Goal: Check status: Check status

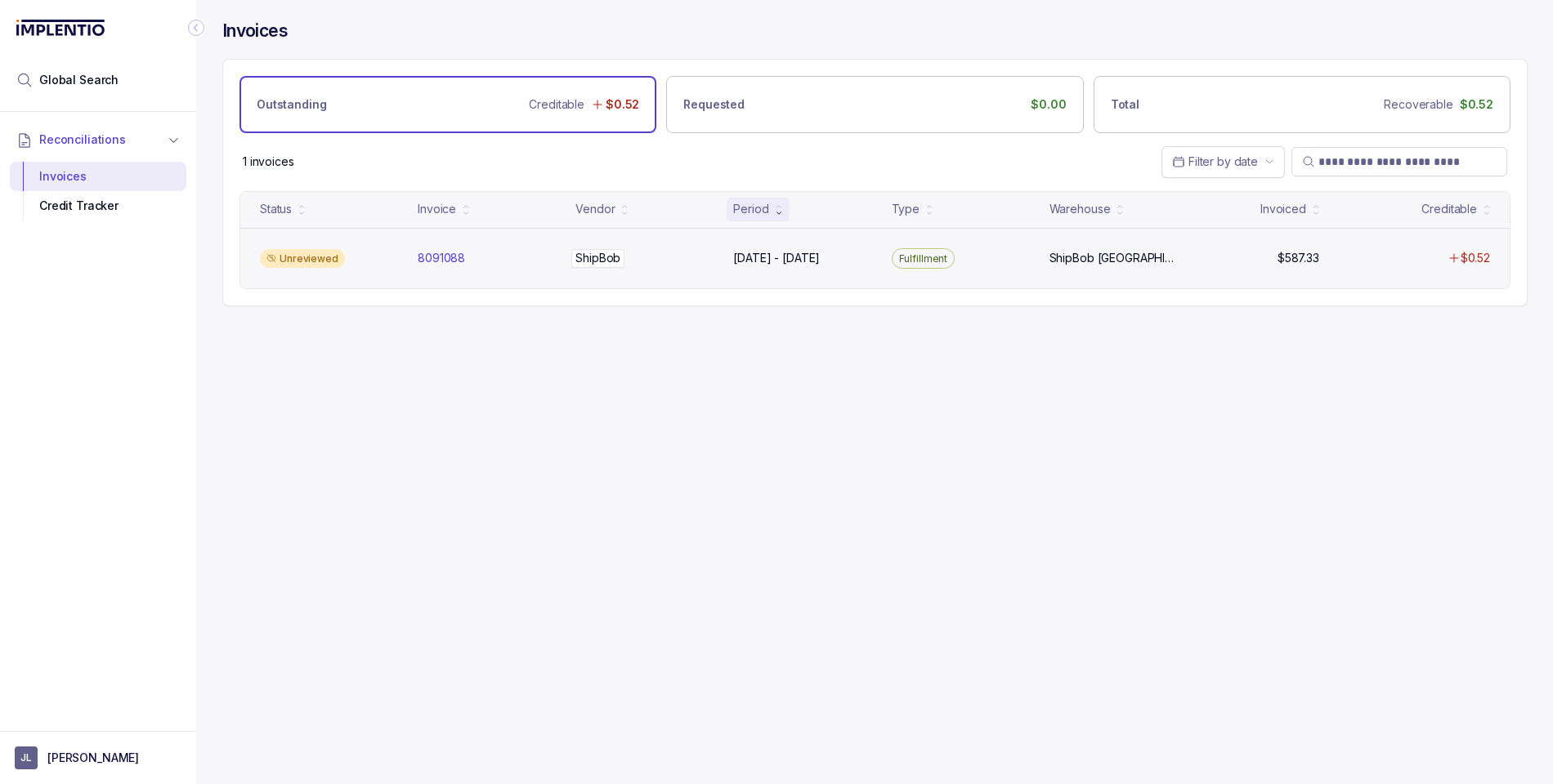
click at [657, 258] on div "ShipBob ShipBob" at bounding box center [644, 258] width 138 height 16
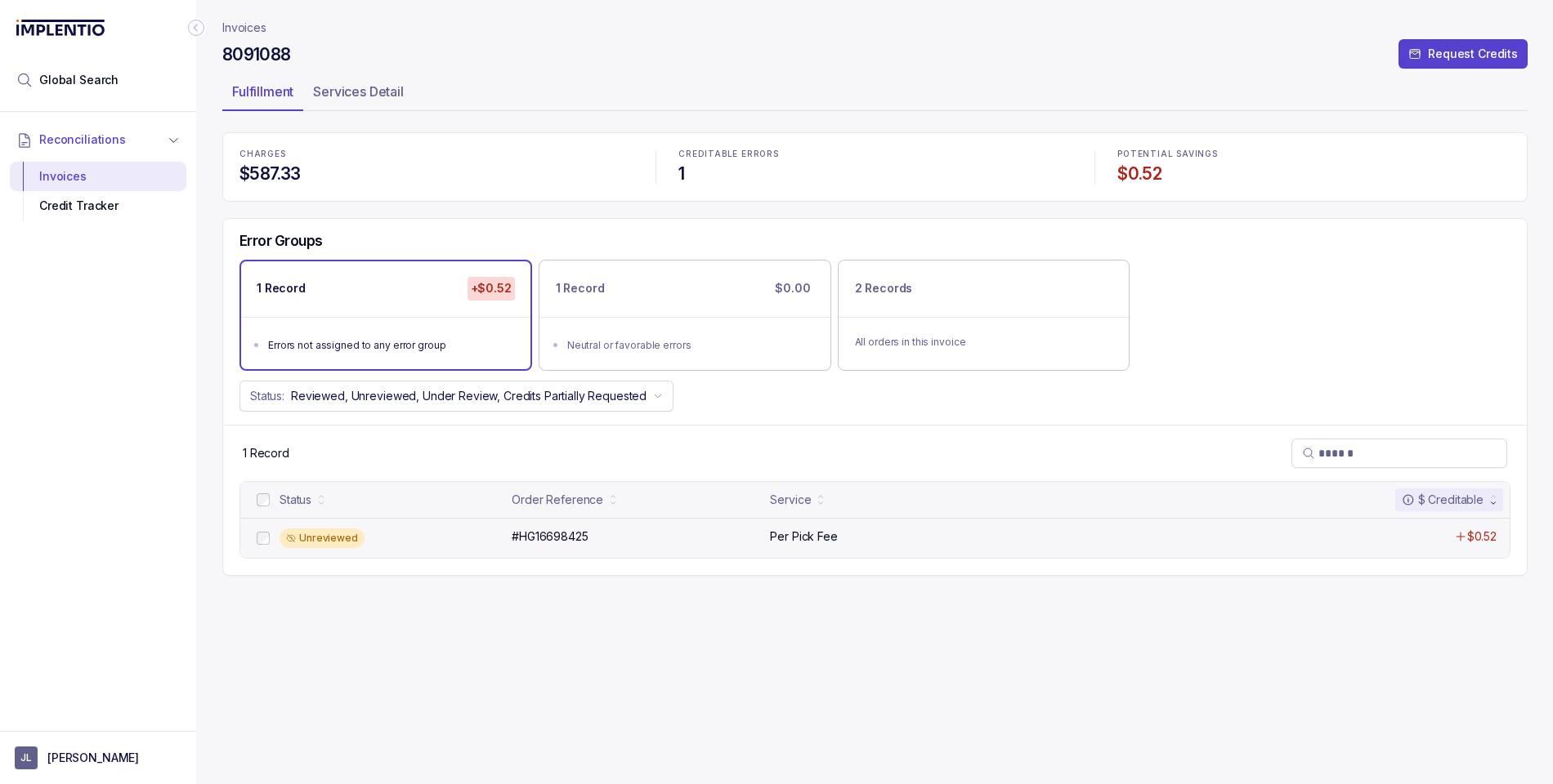
click at [309, 545] on div "Unreviewed" at bounding box center [322, 538] width 85 height 20
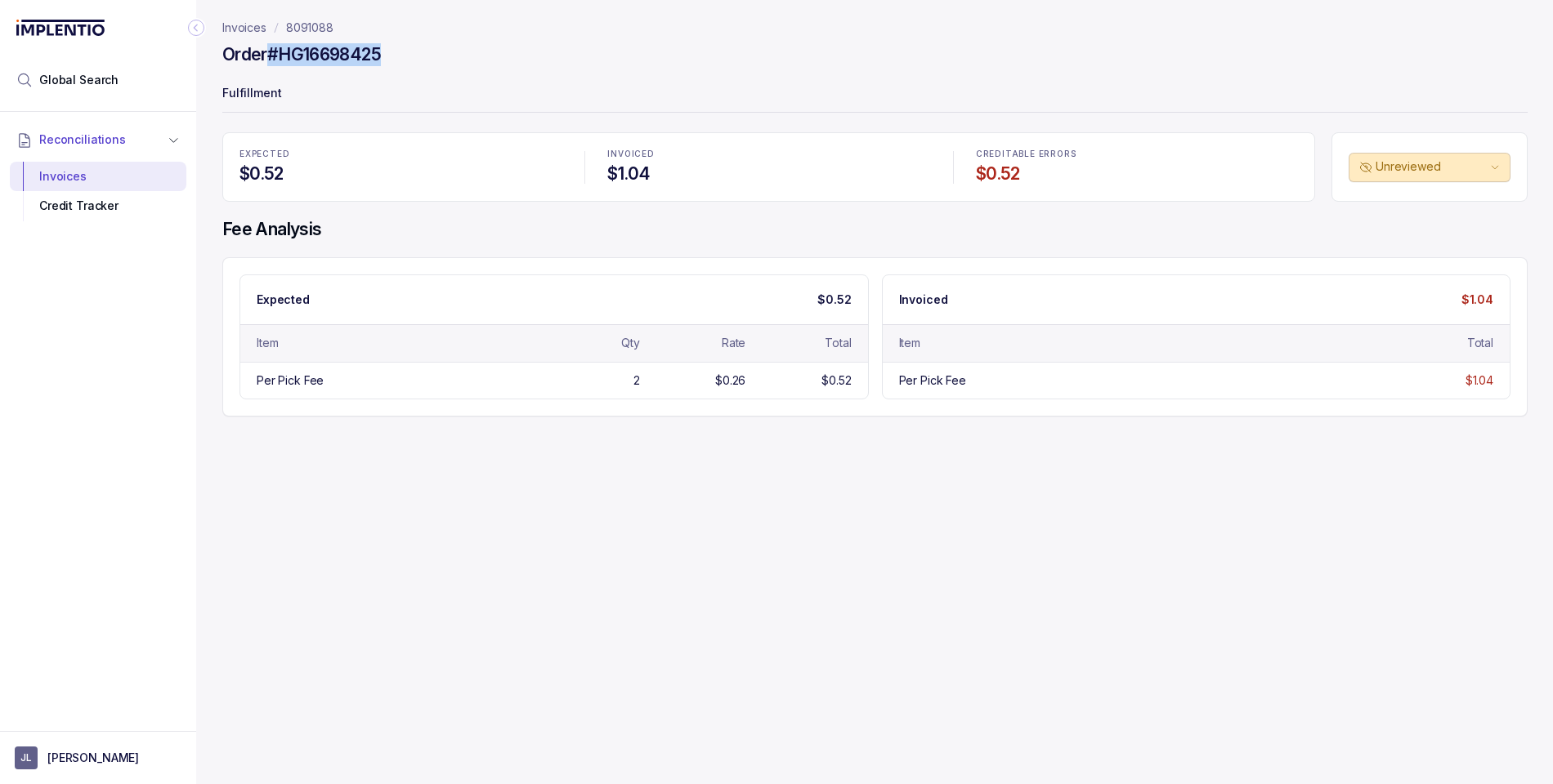
drag, startPoint x: 269, startPoint y: 52, endPoint x: 384, endPoint y: 53, distance: 115.0
click at [380, 53] on h4 "Order #HG16698425" at bounding box center [301, 55] width 159 height 23
click at [749, 60] on div "Order #HG16698425" at bounding box center [875, 57] width 1305 height 30
click at [248, 26] on p "Invoices" at bounding box center [244, 28] width 44 height 16
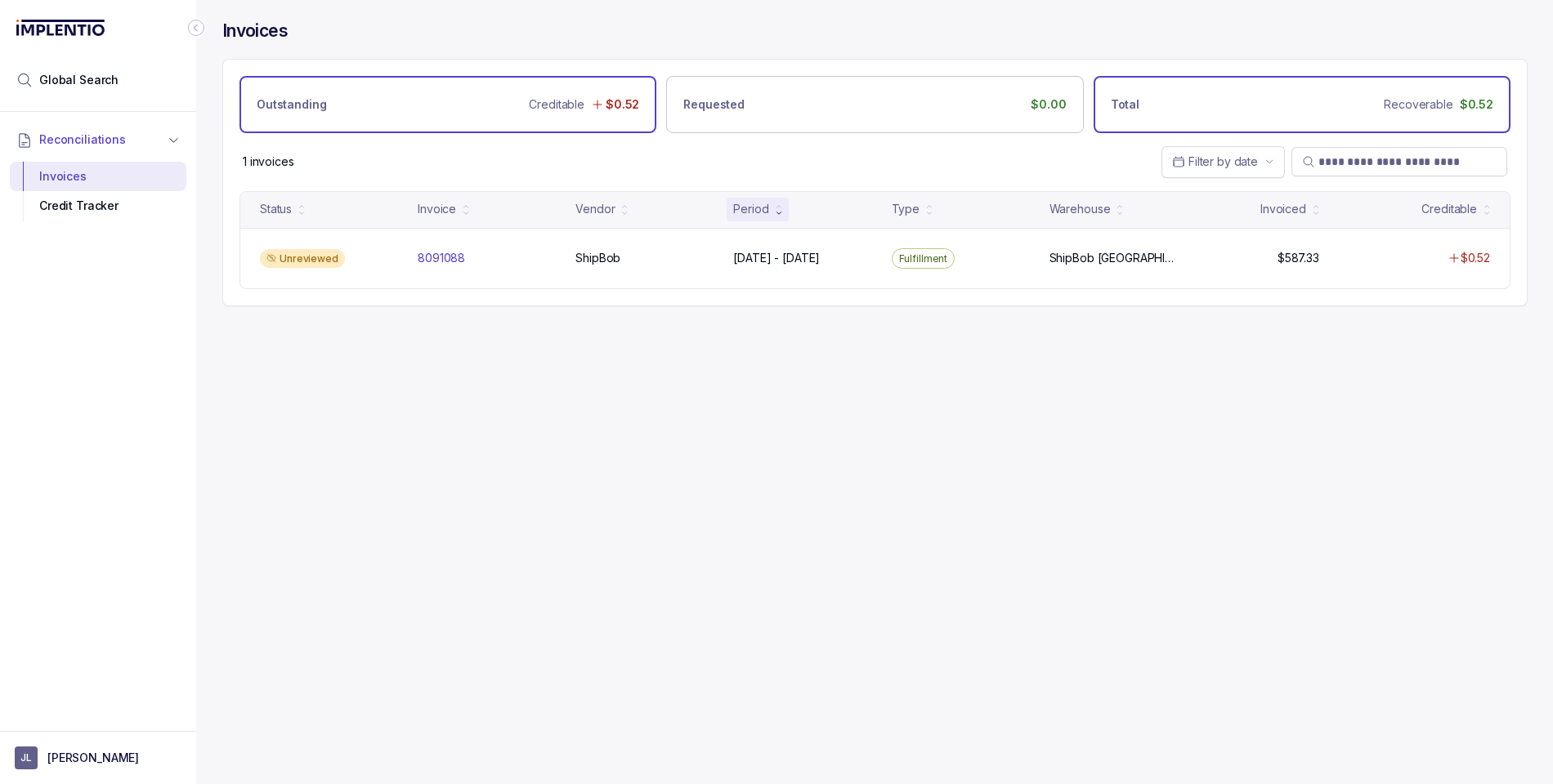
click at [1212, 96] on div "Total Recoverable $0.52" at bounding box center [1302, 104] width 417 height 57
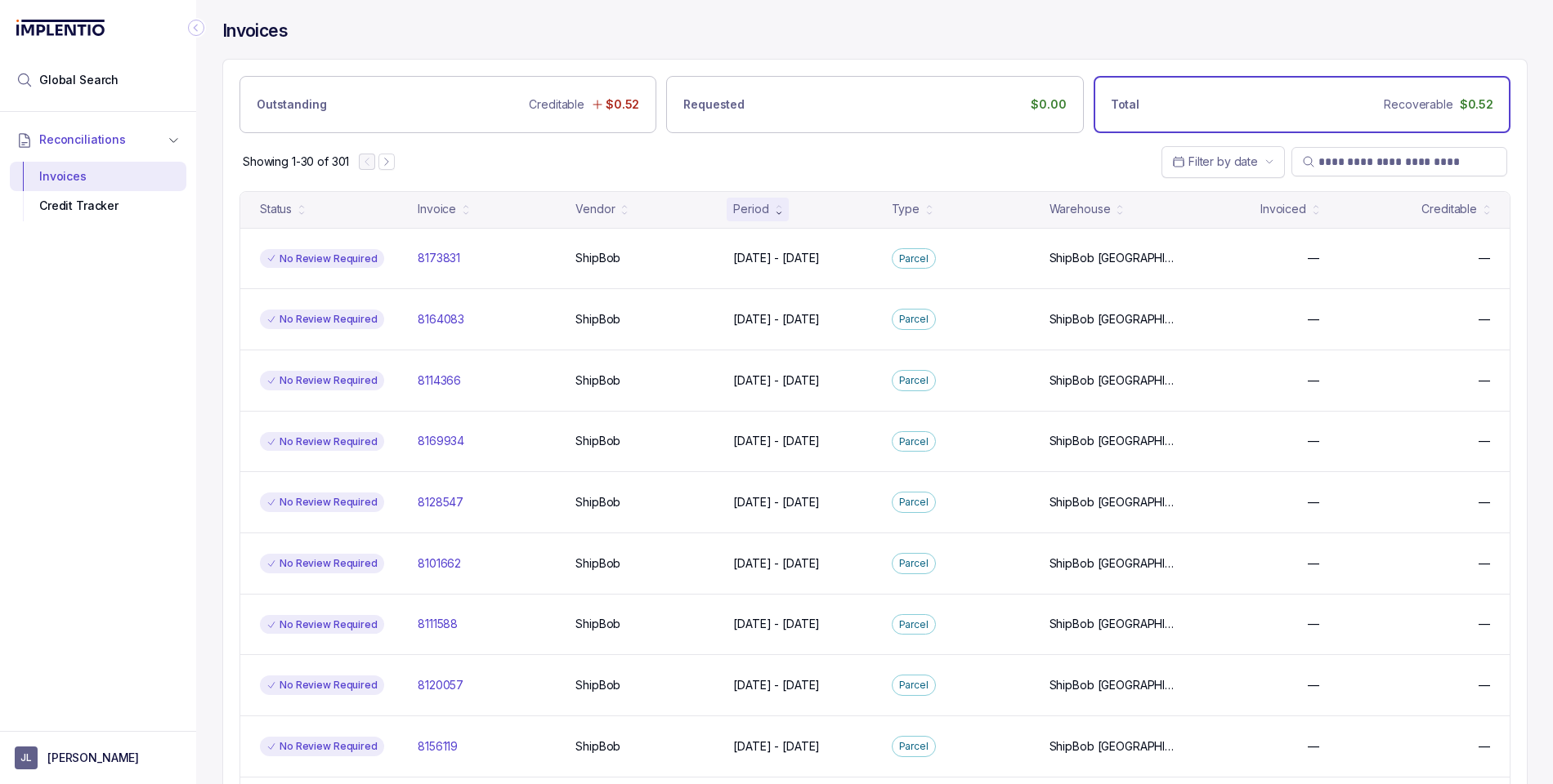
click at [481, 173] on div "Showing 1-30 of 301 Filter by date" at bounding box center [875, 161] width 1304 height 57
click at [393, 163] on icon "Next Page" at bounding box center [386, 161] width 11 height 11
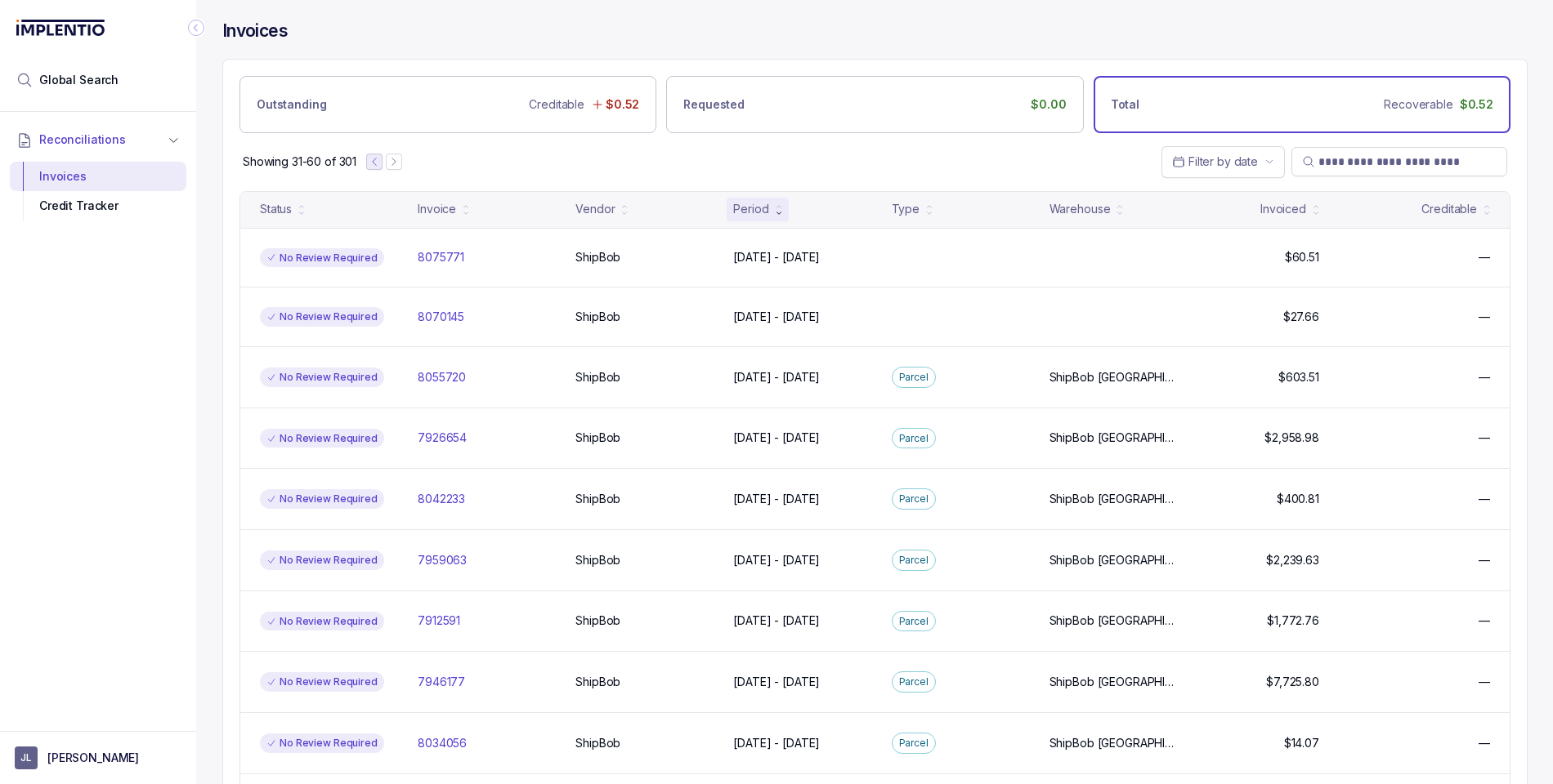
click at [375, 161] on icon "Previous Page" at bounding box center [373, 161] width 11 height 11
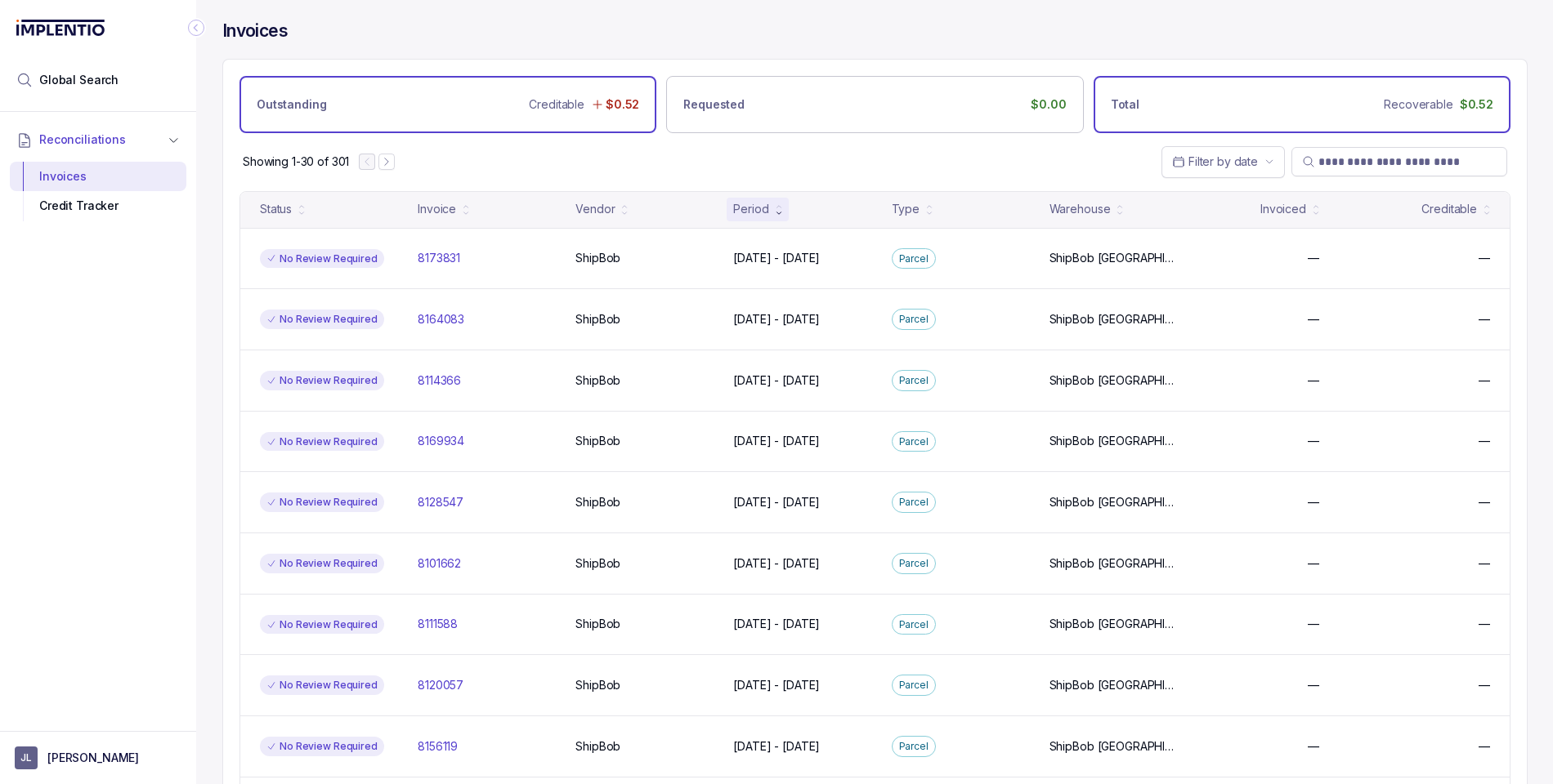
click at [273, 100] on p "Outstanding" at bounding box center [291, 104] width 69 height 16
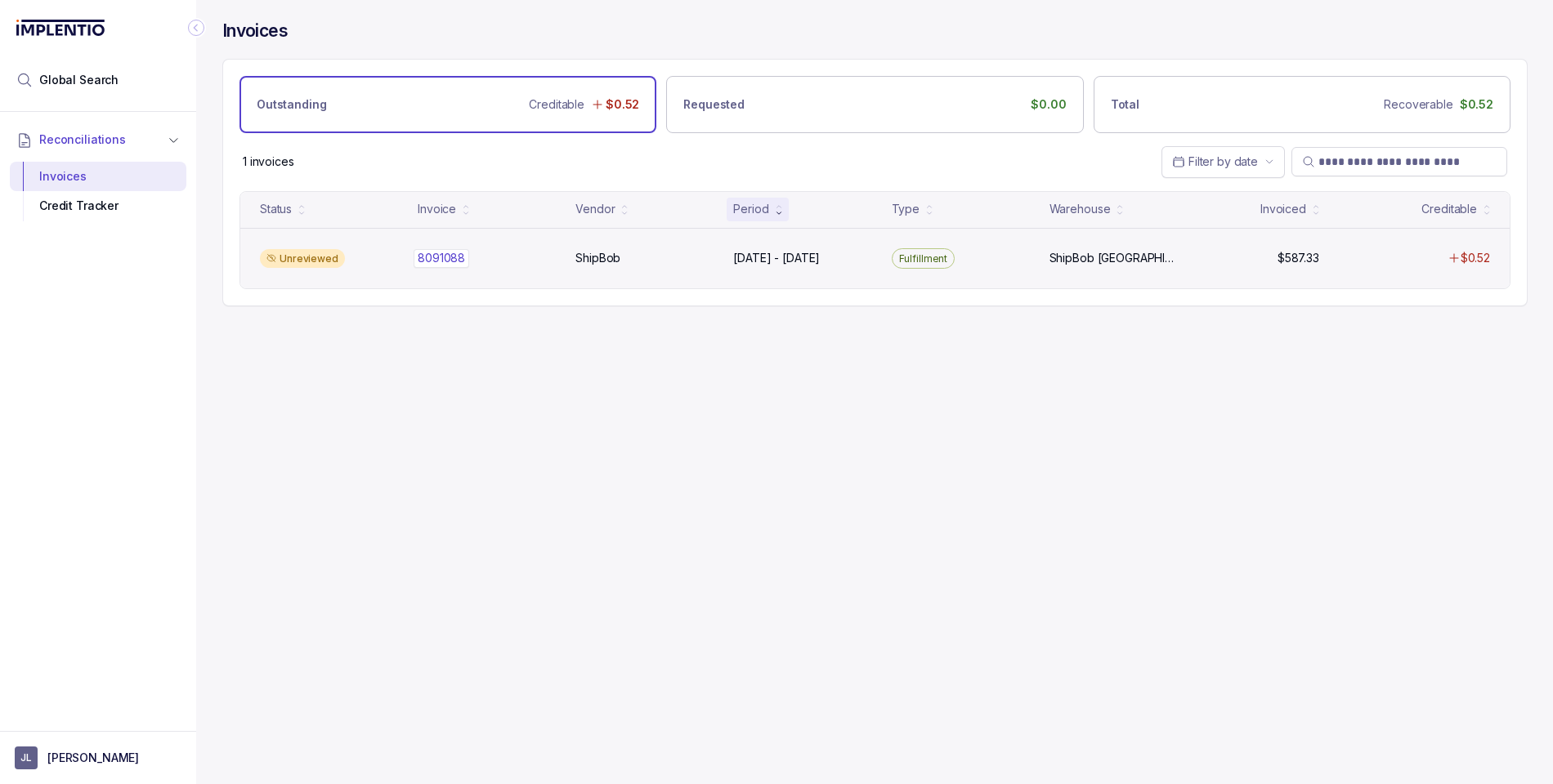
click at [502, 257] on div "8091088 8091088" at bounding box center [486, 258] width 138 height 16
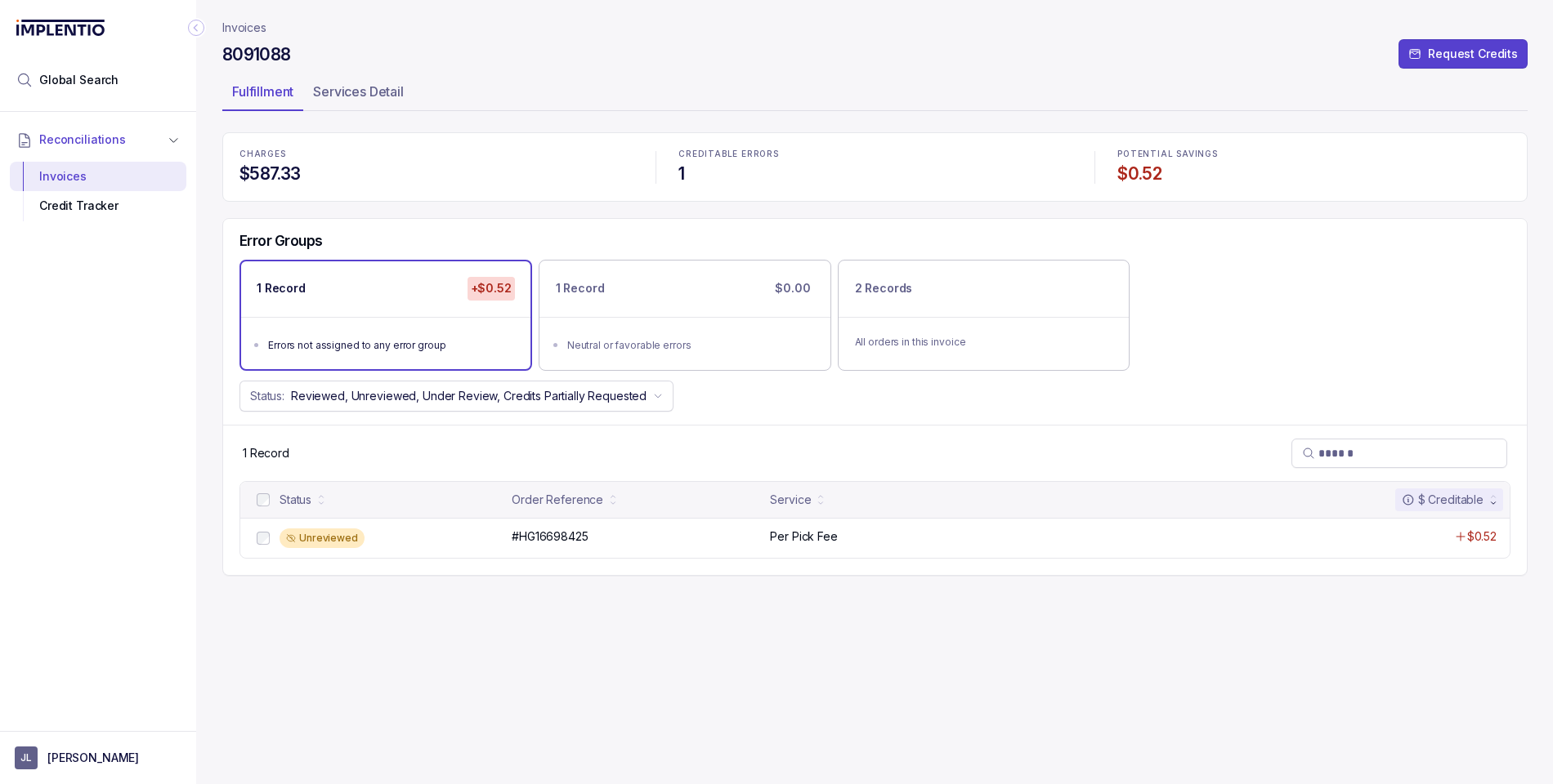
click at [268, 57] on h4 "8091088" at bounding box center [256, 55] width 69 height 23
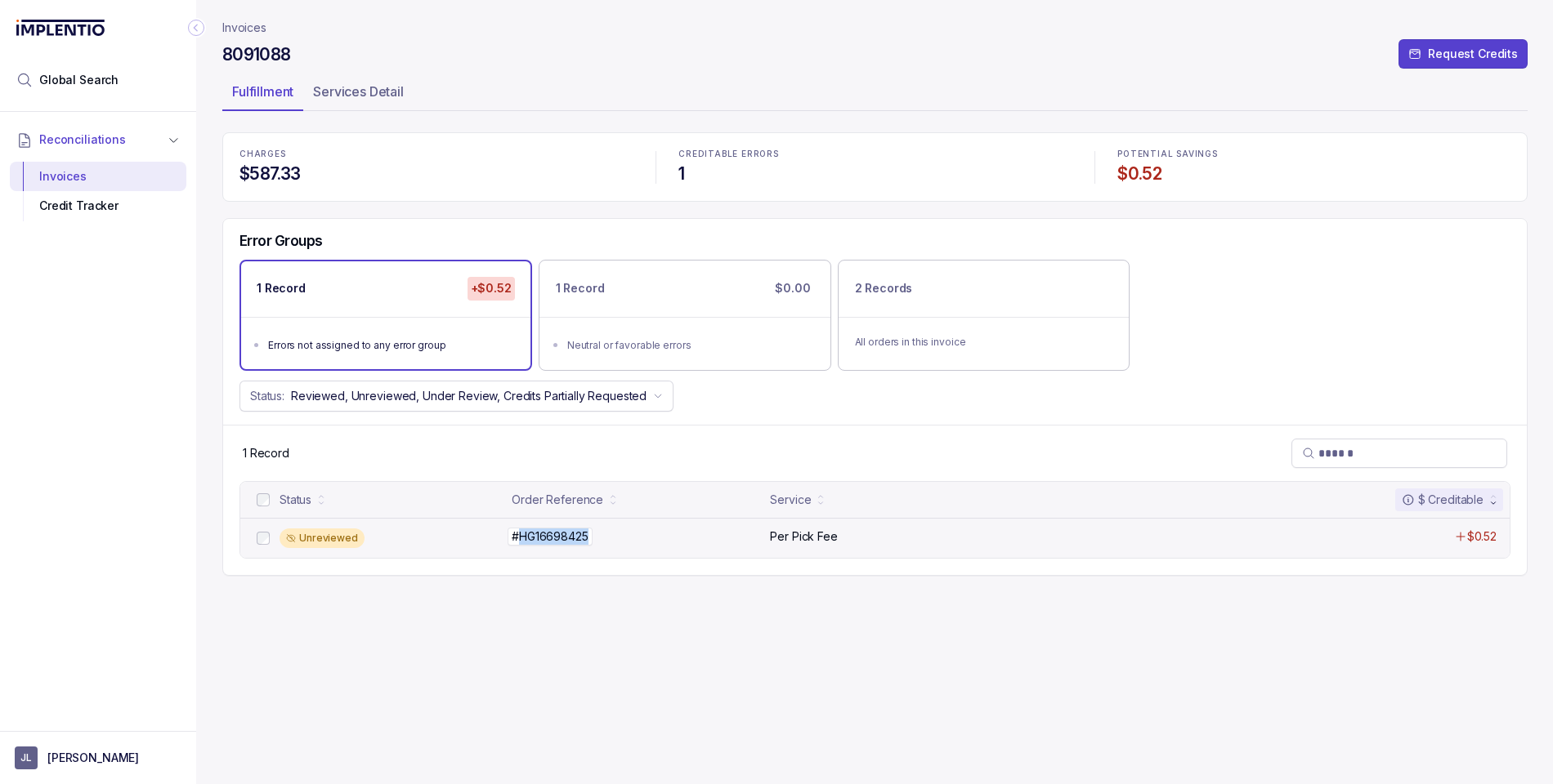
drag, startPoint x: 593, startPoint y: 537, endPoint x: 519, endPoint y: 543, distance: 74.2
click at [519, 543] on p "#HG16698425" at bounding box center [549, 537] width 84 height 18
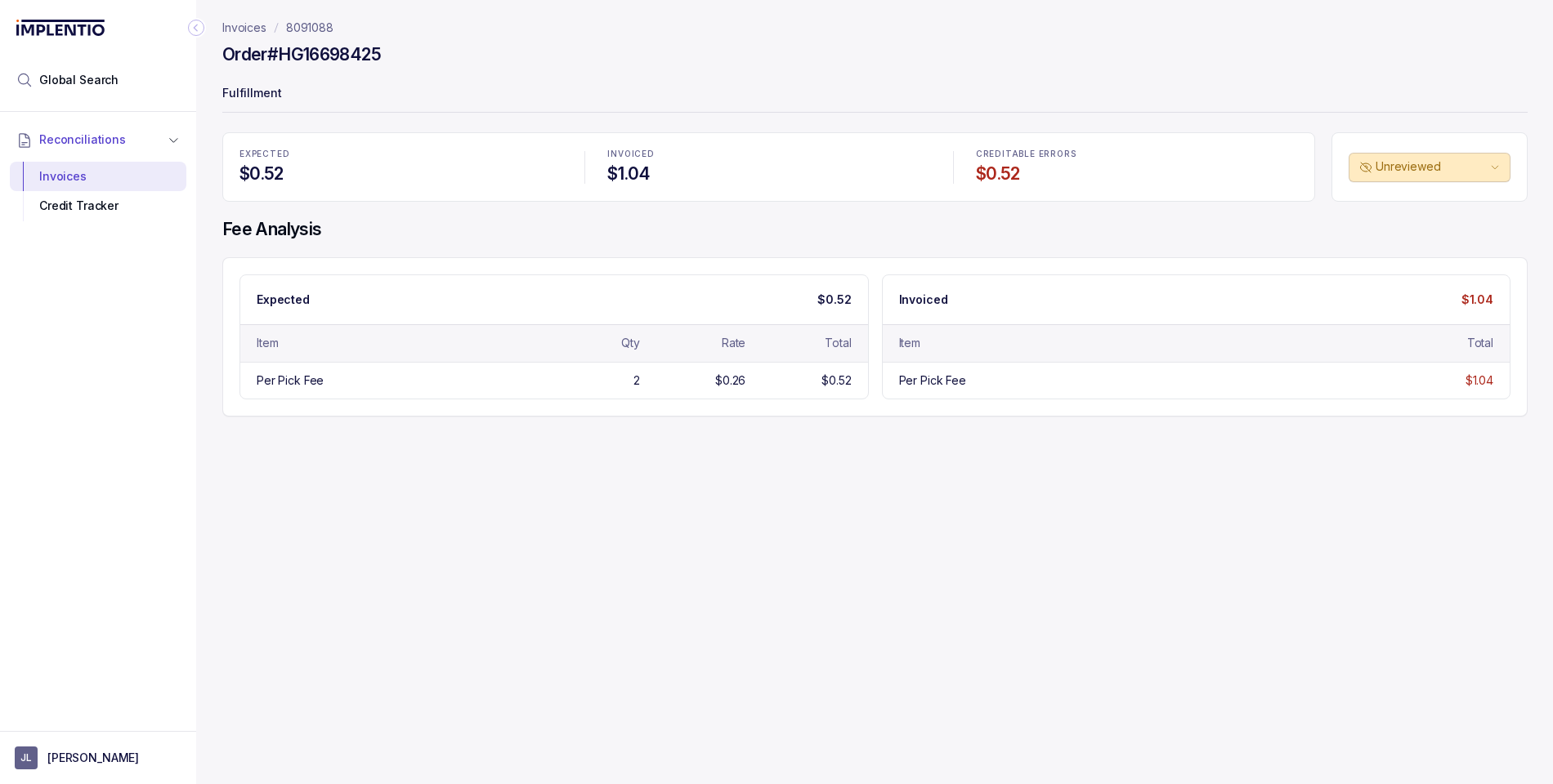
click at [264, 27] on p "Invoices" at bounding box center [244, 28] width 44 height 16
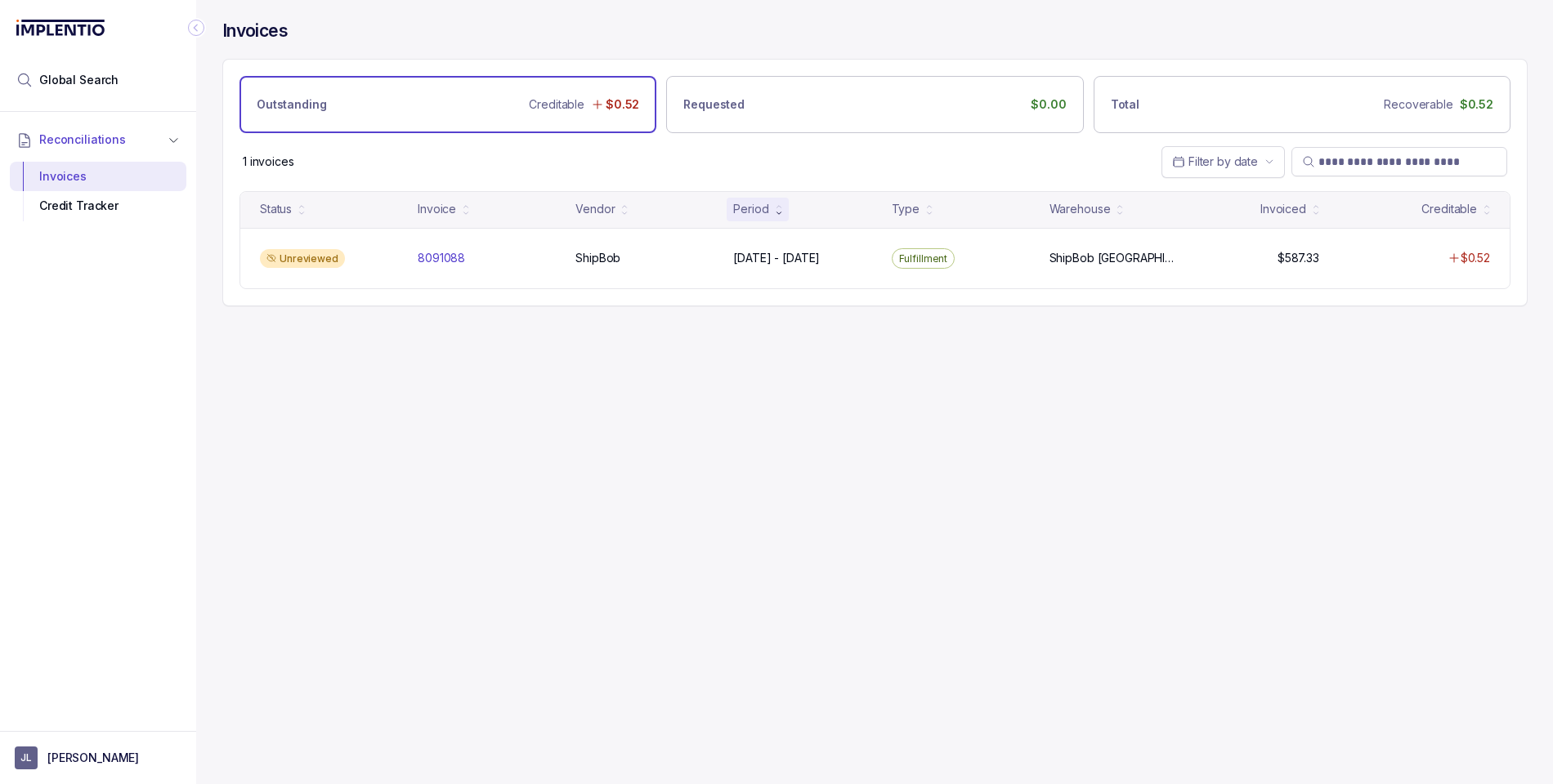
click at [994, 43] on div "Invoices" at bounding box center [875, 39] width 1305 height 39
click at [1285, 102] on div "Total Recoverable $0.52" at bounding box center [1302, 104] width 417 height 57
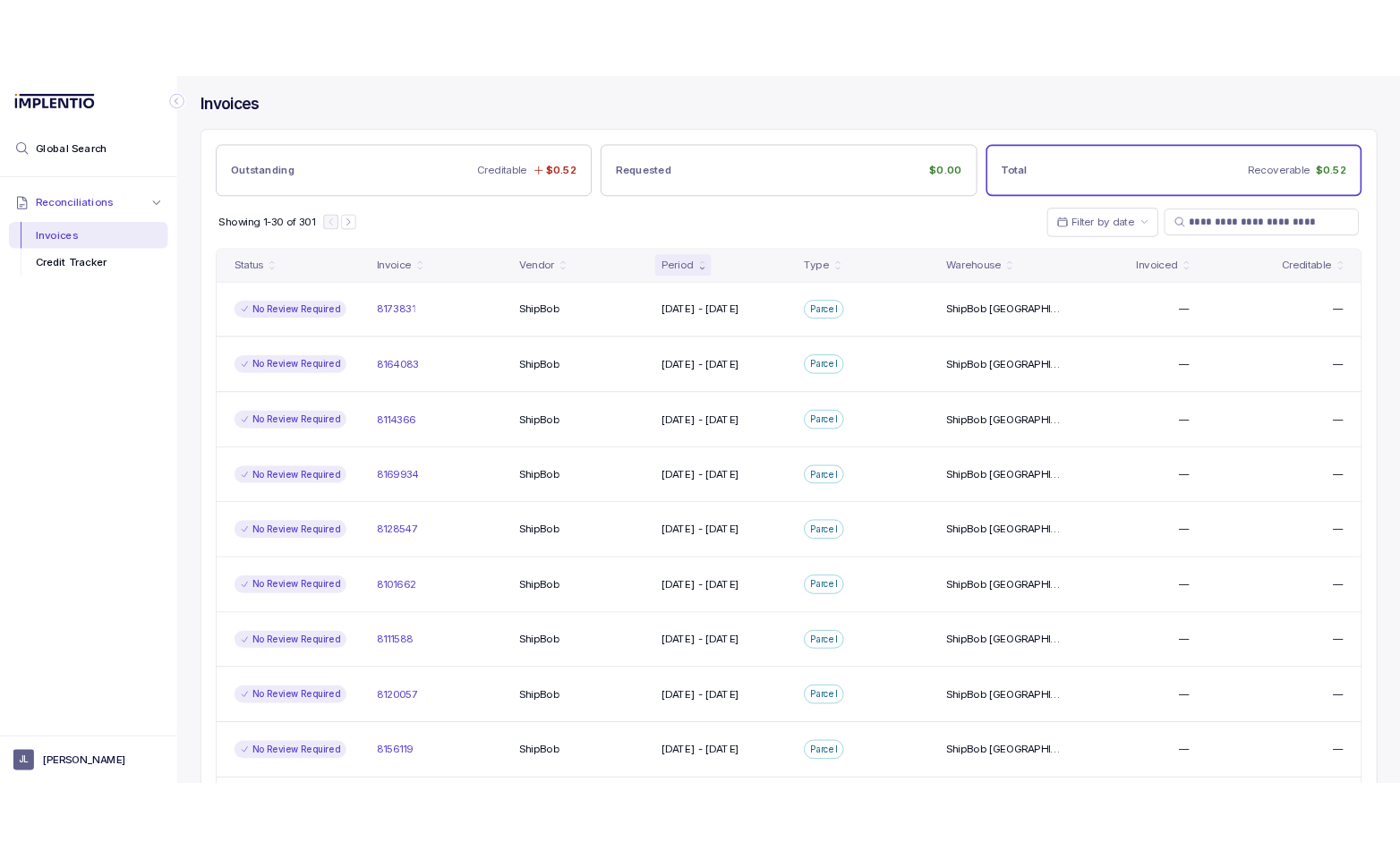
scroll to position [5, 0]
